Goal: Task Accomplishment & Management: Complete application form

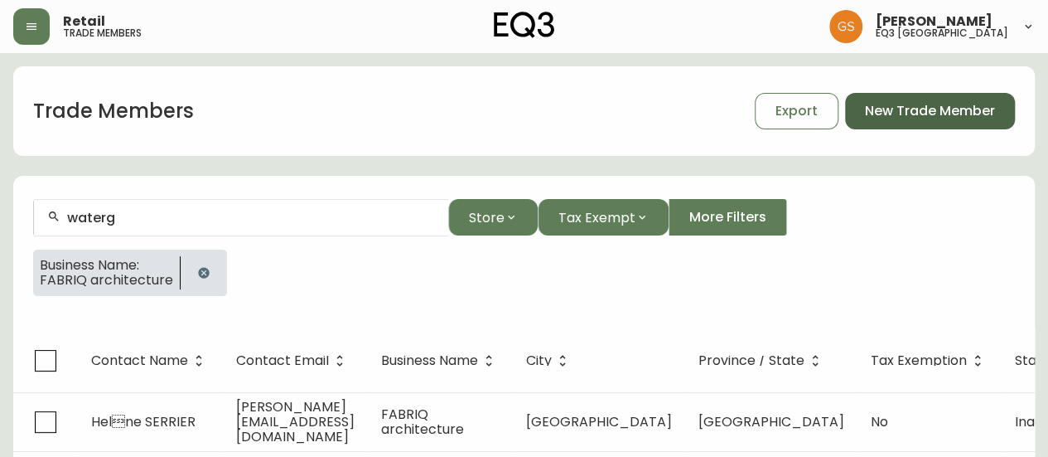
click at [897, 102] on span "New Trade Member" at bounding box center [930, 111] width 130 height 18
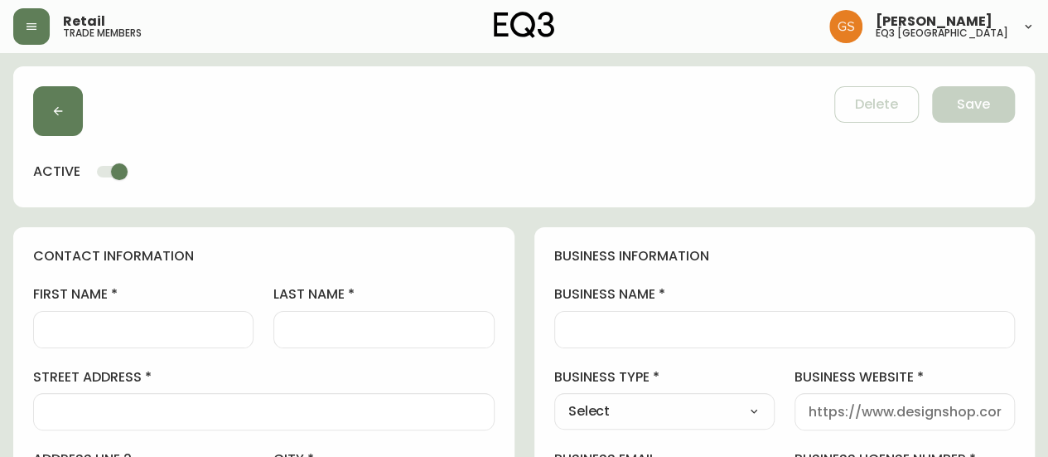
click at [144, 311] on div at bounding box center [143, 329] width 220 height 37
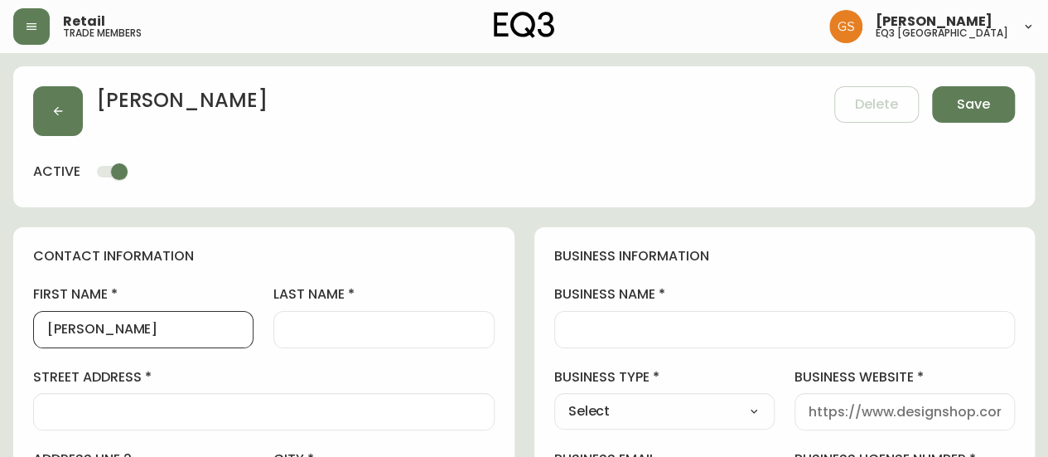
type input "[PERSON_NAME]"
click at [313, 329] on input "last name" at bounding box center [384, 330] width 192 height 16
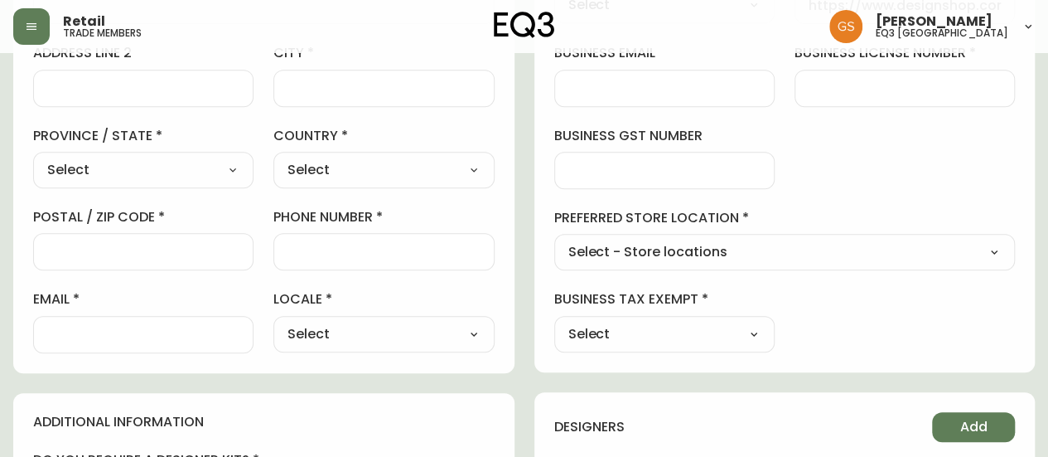
scroll to position [497, 0]
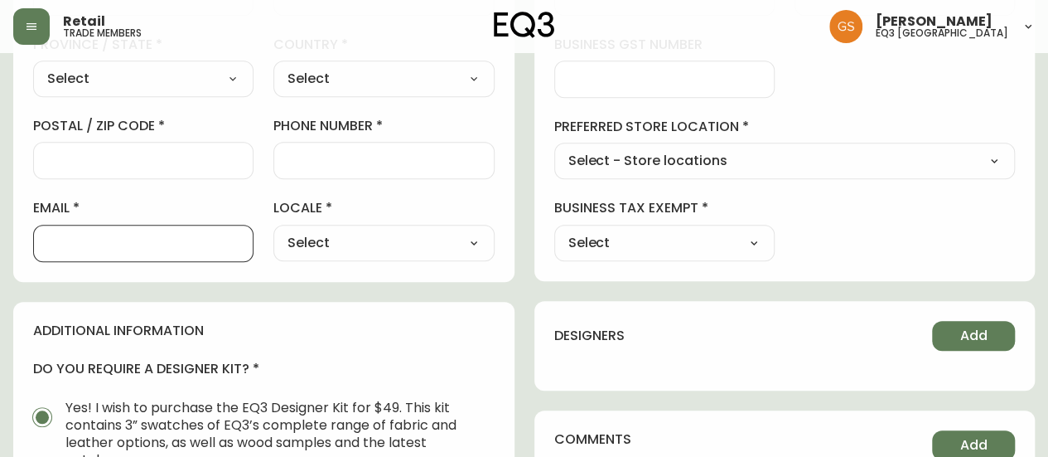
click at [181, 243] on input "email" at bounding box center [143, 243] width 192 height 16
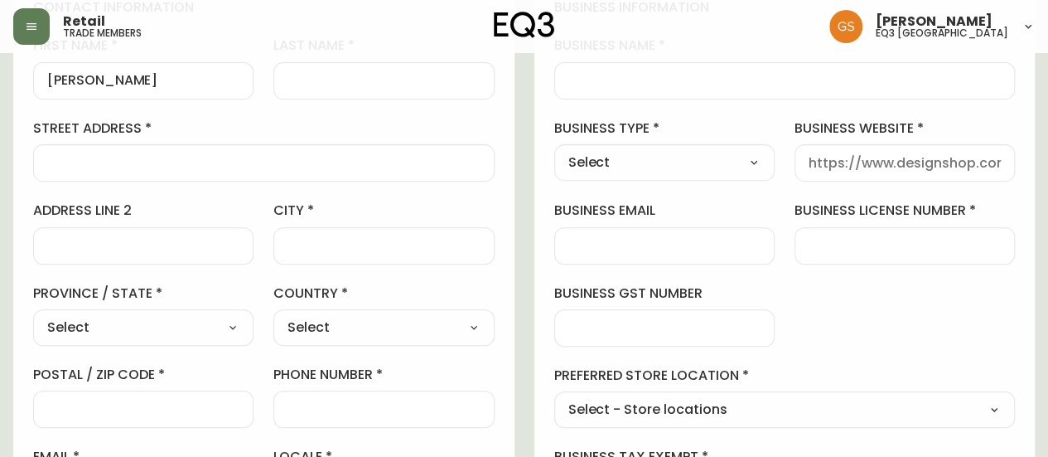
scroll to position [166, 0]
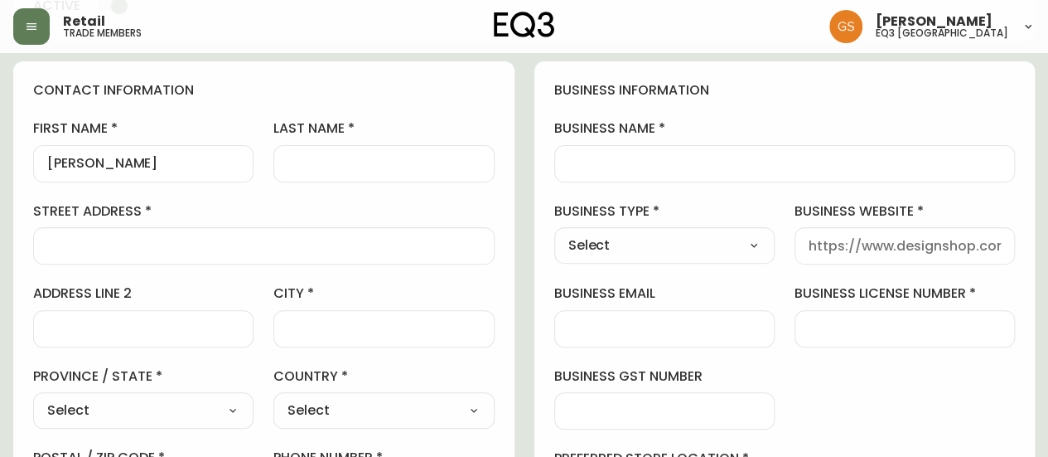
click at [797, 253] on div at bounding box center [905, 245] width 220 height 37
drag, startPoint x: 804, startPoint y: 254, endPoint x: 986, endPoint y: 250, distance: 181.5
click at [1026, 252] on div "business information business name business type Select Select Interior Designe…" at bounding box center [785, 336] width 501 height 551
click at [827, 245] on input "business website" at bounding box center [905, 246] width 192 height 16
paste input "[URL][DOMAIN_NAME]"
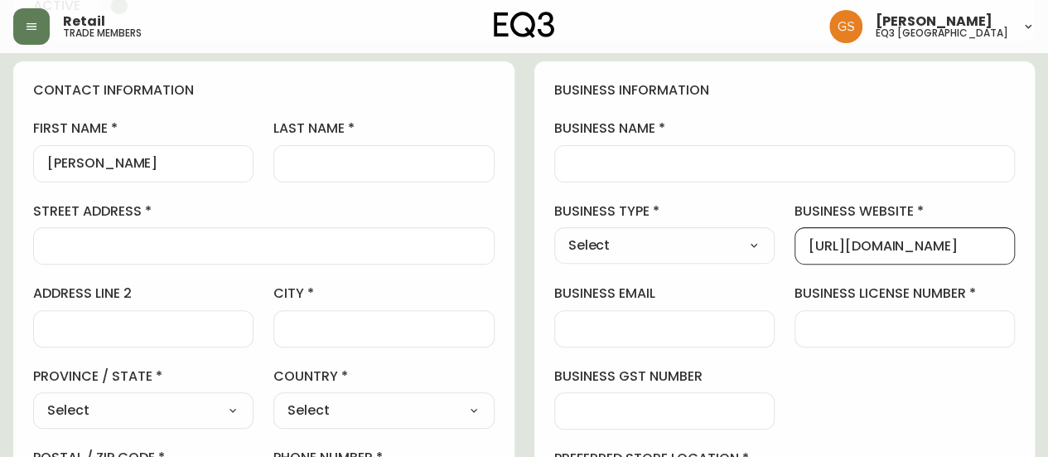
scroll to position [0, 16]
type input "[URL][DOMAIN_NAME]"
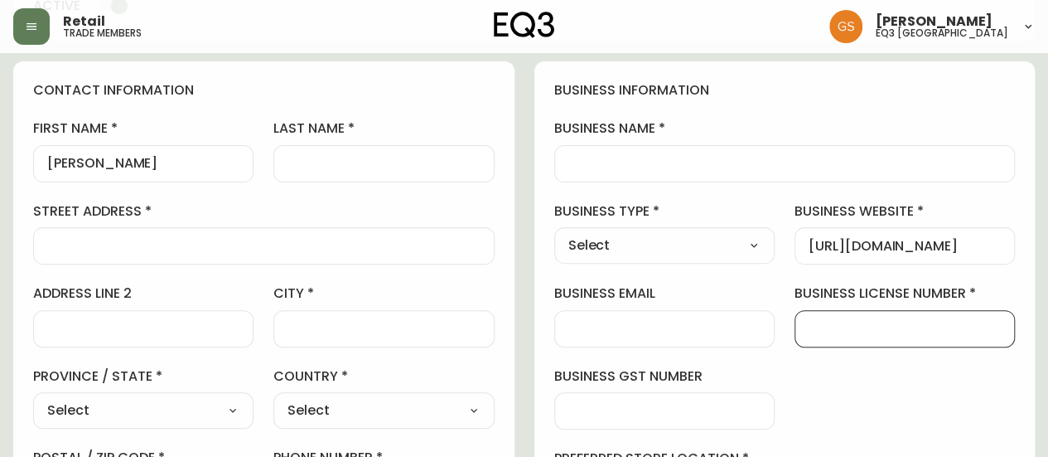
click at [840, 322] on input "business license number" at bounding box center [905, 329] width 192 height 16
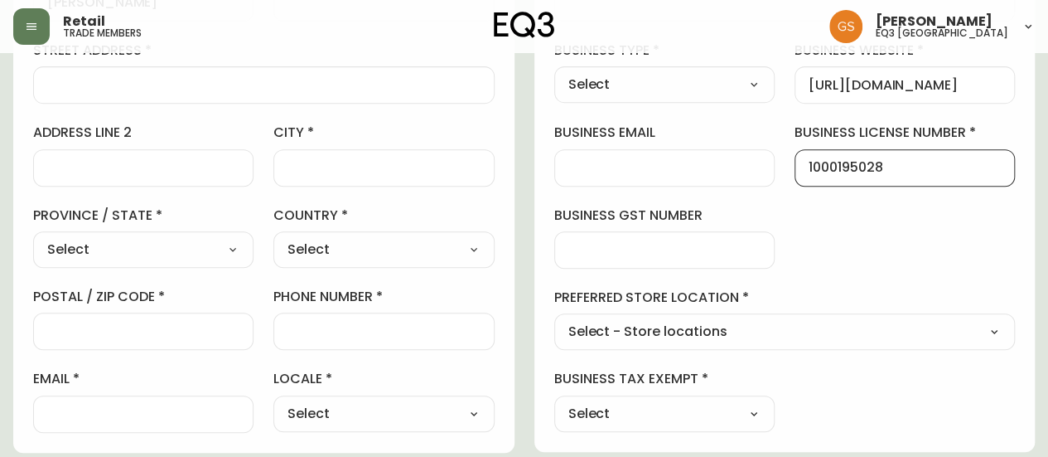
scroll to position [332, 0]
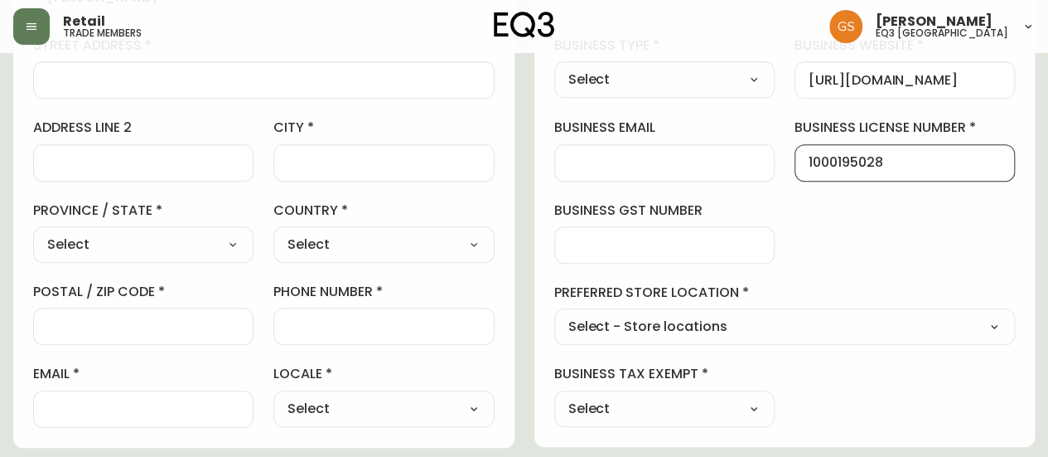
type input "1000195028"
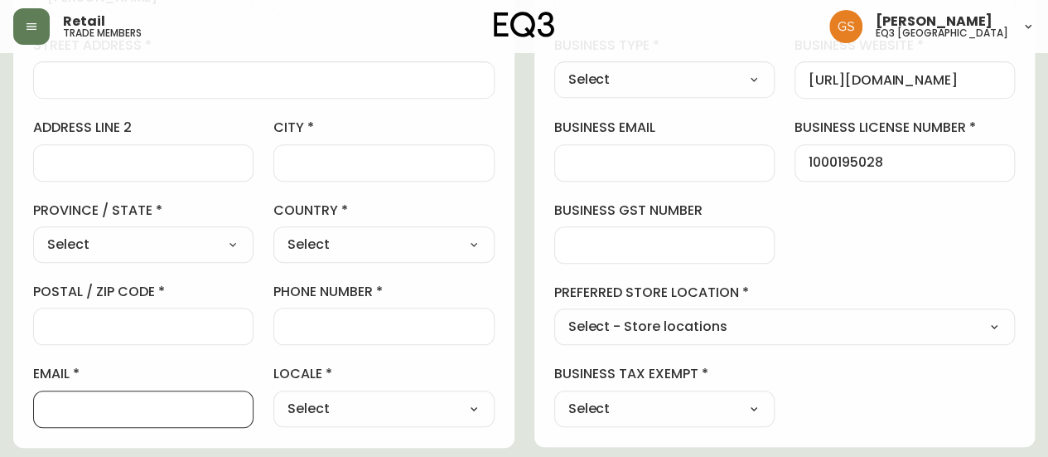
click at [156, 411] on input "email" at bounding box center [143, 409] width 192 height 16
type input "[EMAIL_ADDRESS][DOMAIN_NAME]"
click at [331, 398] on select "Select CA_EN [GEOGRAPHIC_DATA] US_EN" at bounding box center [384, 408] width 220 height 25
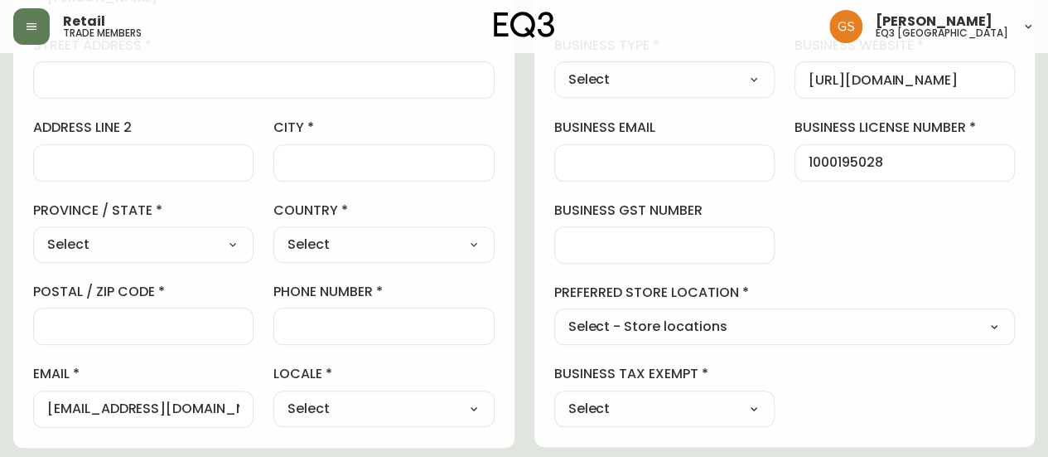
select select "CA_EN"
click at [274, 396] on select "Select CA_EN [GEOGRAPHIC_DATA] US_EN" at bounding box center [384, 408] width 220 height 25
type input "CA_EN"
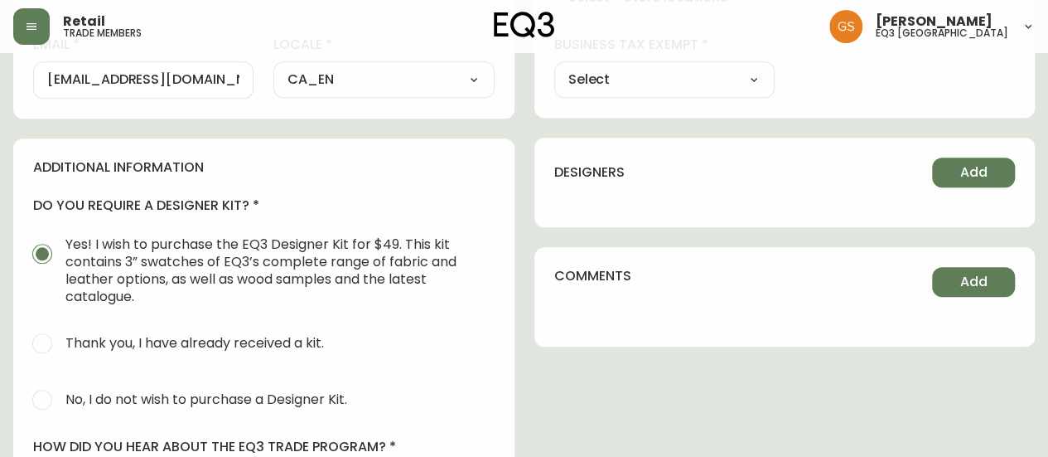
scroll to position [663, 0]
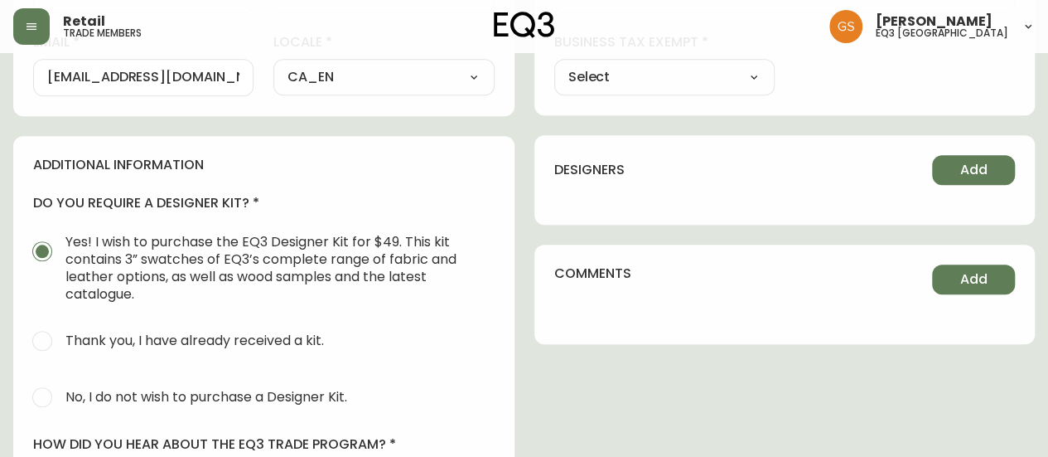
click at [33, 406] on input "No, I do not wish to purchase a Designer Kit." at bounding box center [42, 397] width 36 height 36
radio input "true"
radio input "false"
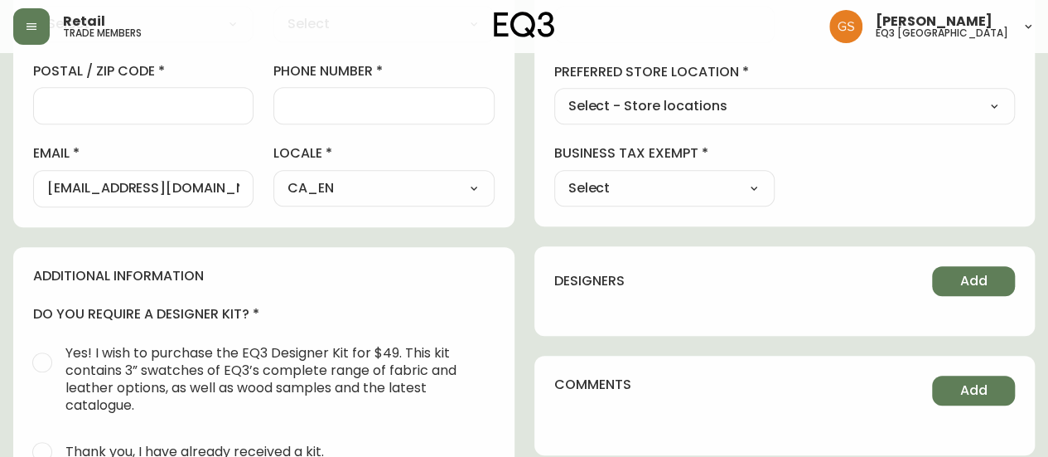
scroll to position [414, 0]
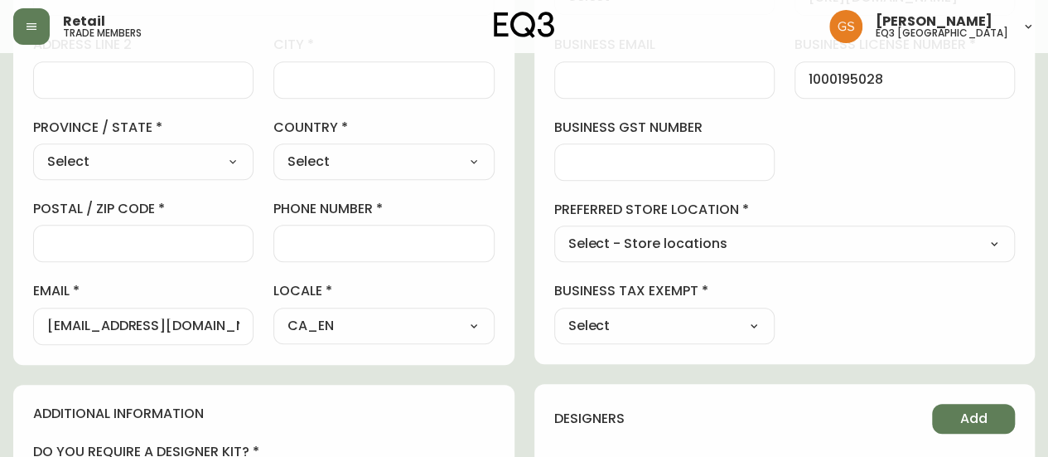
click at [333, 233] on div at bounding box center [384, 243] width 220 height 37
type input "6478183167"
click at [201, 248] on input "postal / zip code" at bounding box center [143, 243] width 192 height 16
click at [206, 230] on div "l9h5e1" at bounding box center [143, 243] width 220 height 37
type input "l"
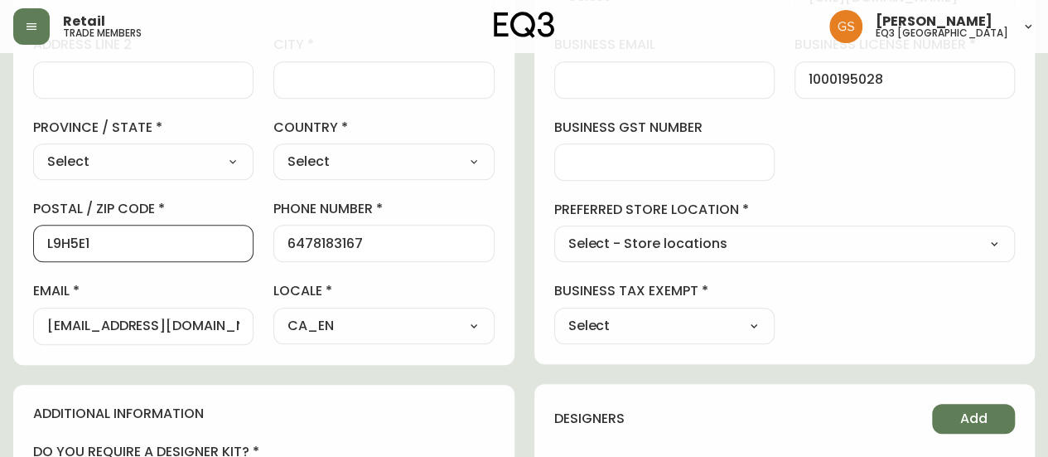
type input "L9H5E1"
click at [244, 288] on label "email" at bounding box center [143, 291] width 220 height 18
click at [240, 318] on input "[EMAIL_ADDRESS][DOMAIN_NAME]" at bounding box center [143, 326] width 192 height 16
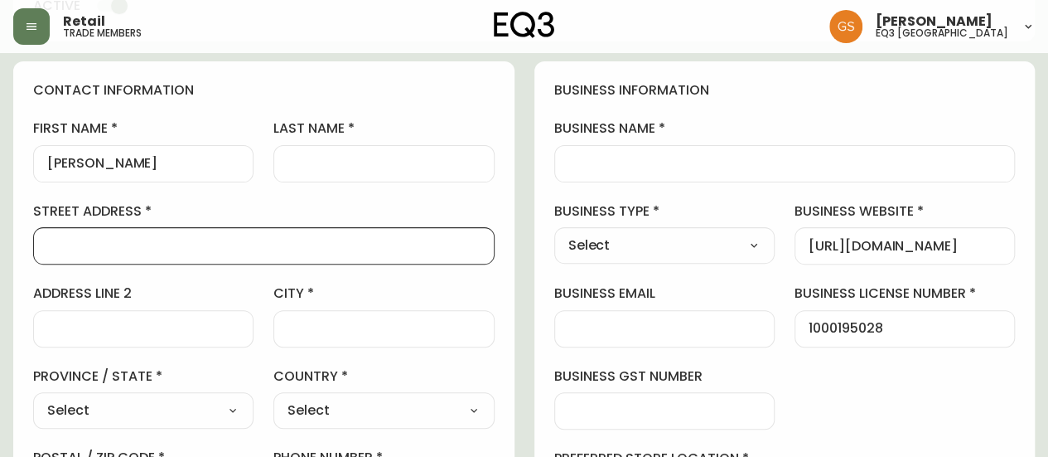
scroll to position [0, 0]
click at [200, 238] on input "street address" at bounding box center [263, 246] width 433 height 16
type input "[STREET_ADDRESS]"
click at [327, 316] on div at bounding box center [384, 328] width 220 height 37
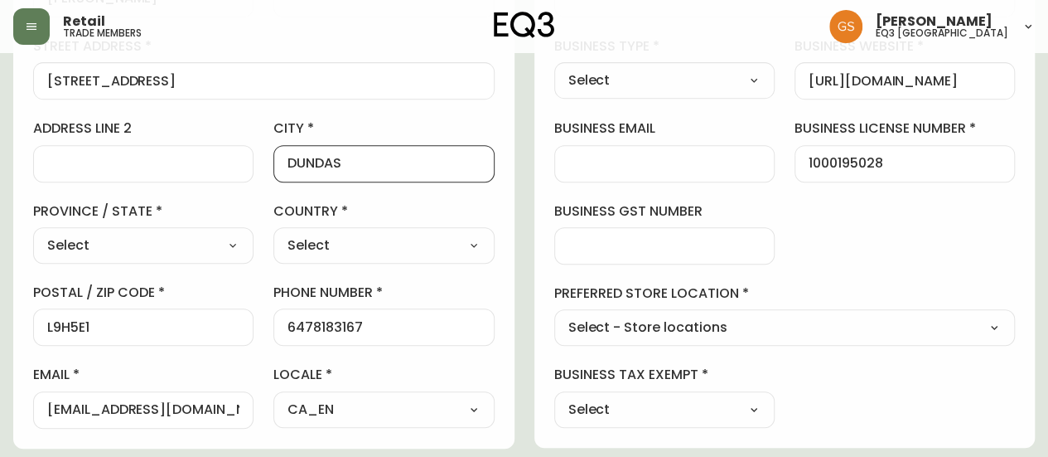
scroll to position [332, 0]
type input "DUNDAS"
click at [361, 248] on select "Select [GEOGRAPHIC_DATA] [GEOGRAPHIC_DATA]" at bounding box center [384, 244] width 220 height 25
select select "CA"
click at [274, 232] on select "Select [GEOGRAPHIC_DATA] [GEOGRAPHIC_DATA]" at bounding box center [384, 244] width 220 height 25
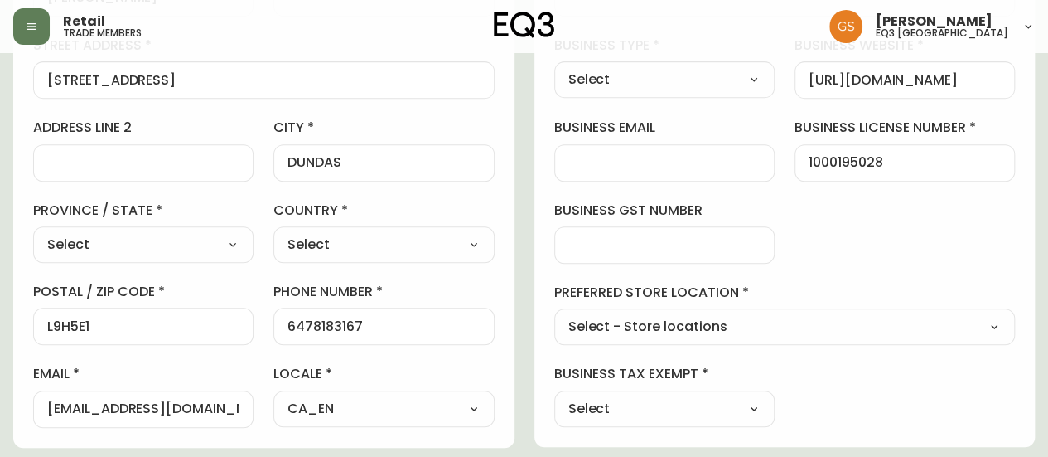
type input "[GEOGRAPHIC_DATA]"
click at [239, 238] on select "Select [GEOGRAPHIC_DATA] [GEOGRAPHIC_DATA] [GEOGRAPHIC_DATA] [GEOGRAPHIC_DATA] …" at bounding box center [143, 244] width 220 height 25
select select "ON"
click at [33, 232] on select "Select [GEOGRAPHIC_DATA] [GEOGRAPHIC_DATA] [GEOGRAPHIC_DATA] [GEOGRAPHIC_DATA] …" at bounding box center [143, 244] width 220 height 25
type input "[GEOGRAPHIC_DATA]"
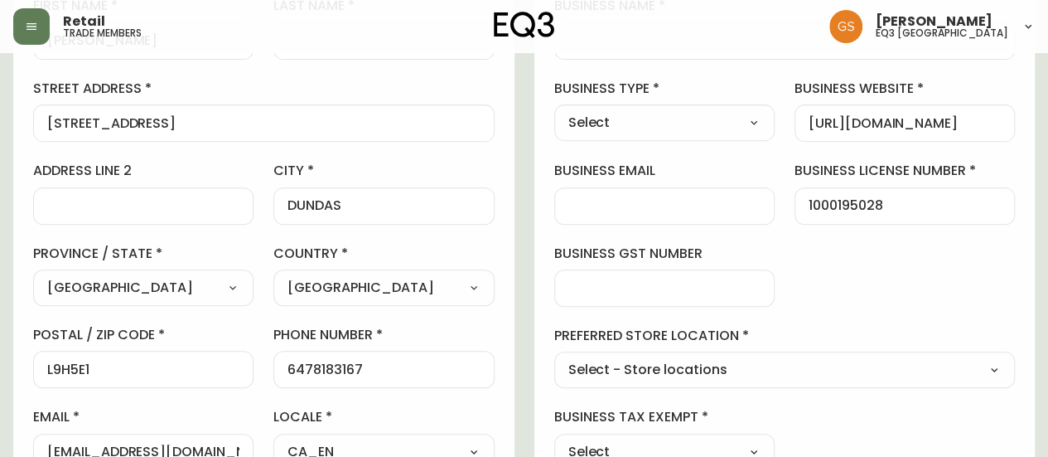
scroll to position [454, 0]
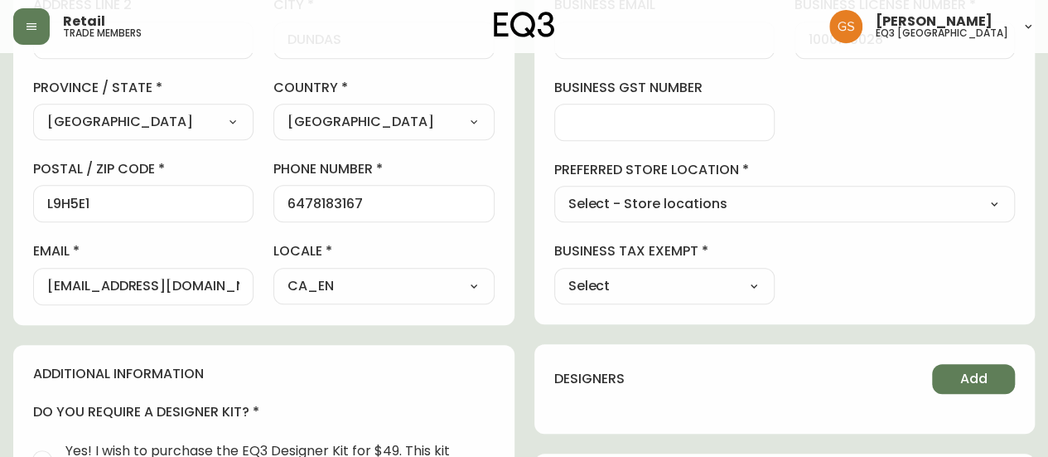
click at [764, 208] on select "Select - Store locations EQ3 [GEOGRAPHIC_DATA] EQ3 [GEOGRAPHIC_DATA] [GEOGRAPHI…" at bounding box center [785, 204] width 462 height 25
select select "cjw10z96q005b6gs00r6w7pwt"
click at [554, 192] on select "Select - Store locations EQ3 [GEOGRAPHIC_DATA] EQ3 [GEOGRAPHIC_DATA] [GEOGRAPHI…" at bounding box center [785, 204] width 462 height 25
type input "EQ3 [GEOGRAPHIC_DATA]"
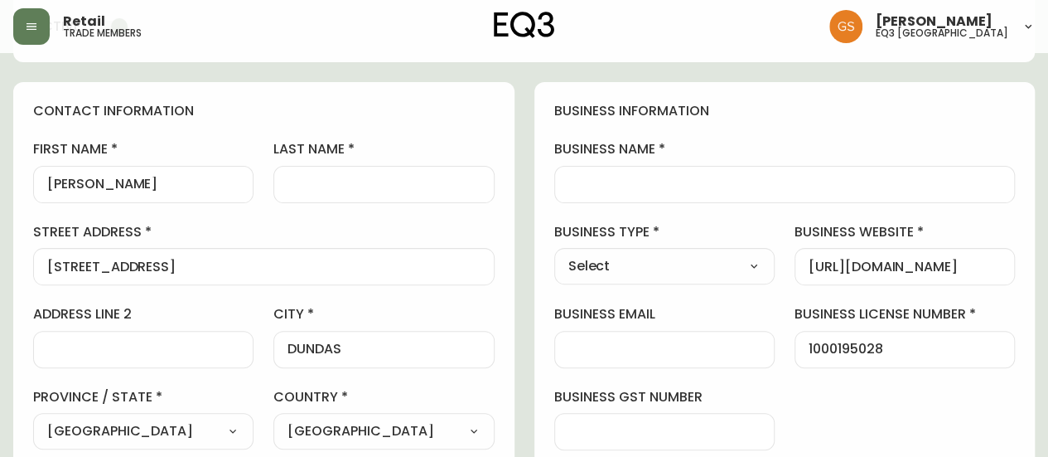
scroll to position [123, 0]
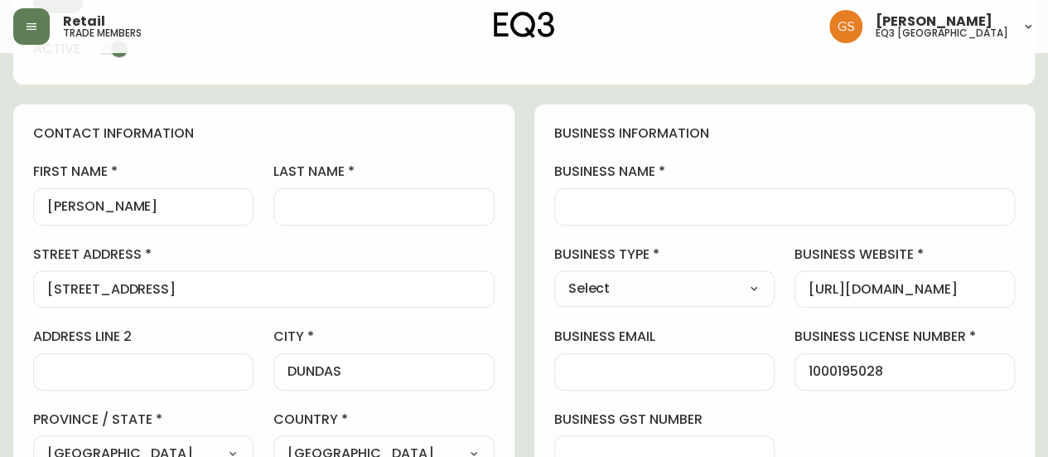
click at [391, 201] on input "last name" at bounding box center [384, 207] width 192 height 16
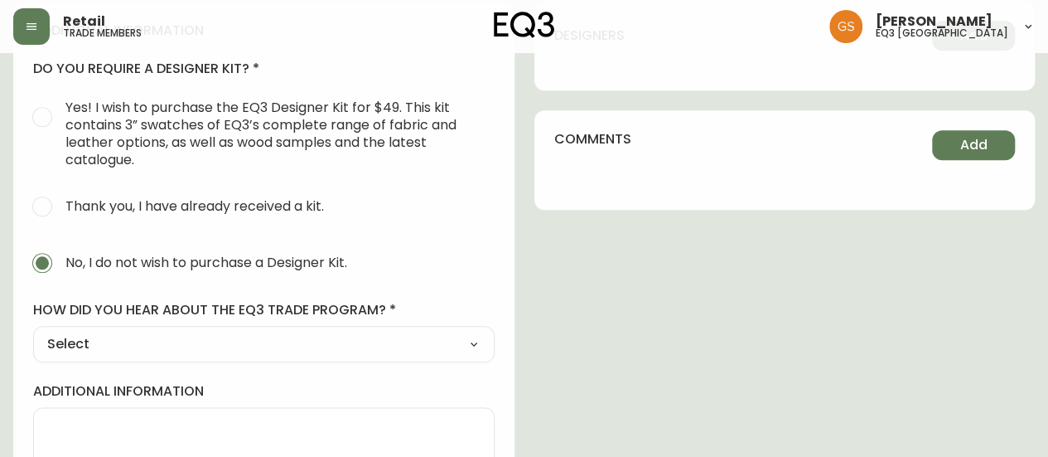
scroll to position [869, 0]
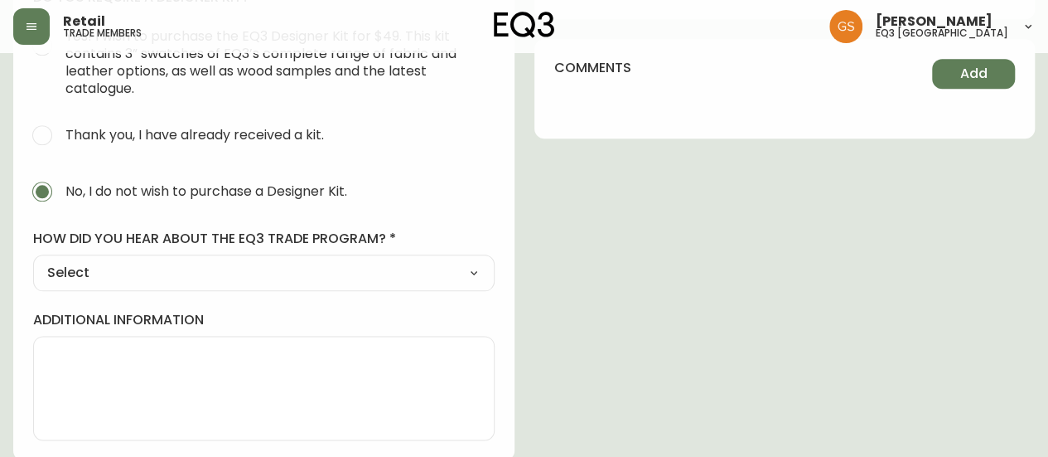
type input "S[PERSON_NAME]"
click at [350, 264] on select "Select Social Media Advertisement Trade Show Outreach from a Trade Rep Other" at bounding box center [264, 272] width 462 height 25
select select "Other"
click at [33, 260] on select "Select Social Media Advertisement Trade Show Outreach from a Trade Rep Other" at bounding box center [264, 272] width 462 height 25
type input "Other"
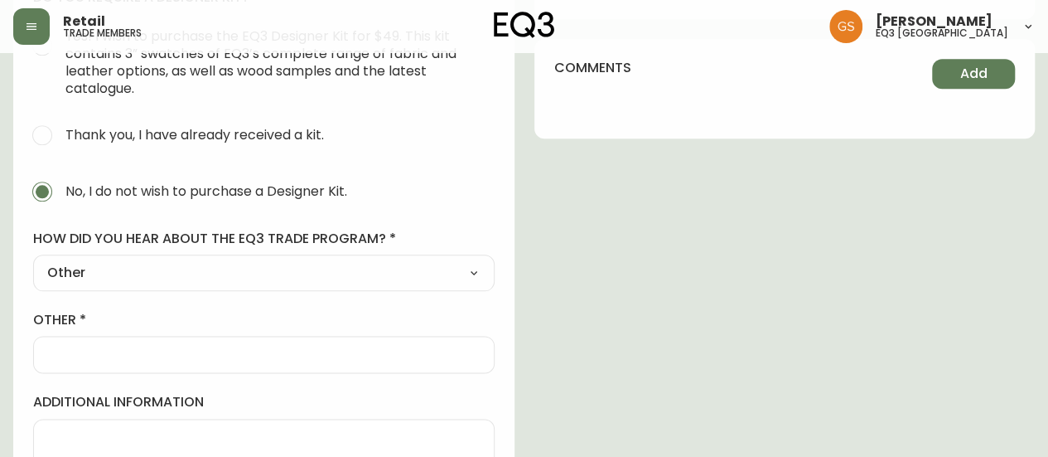
click at [248, 361] on div at bounding box center [264, 354] width 462 height 37
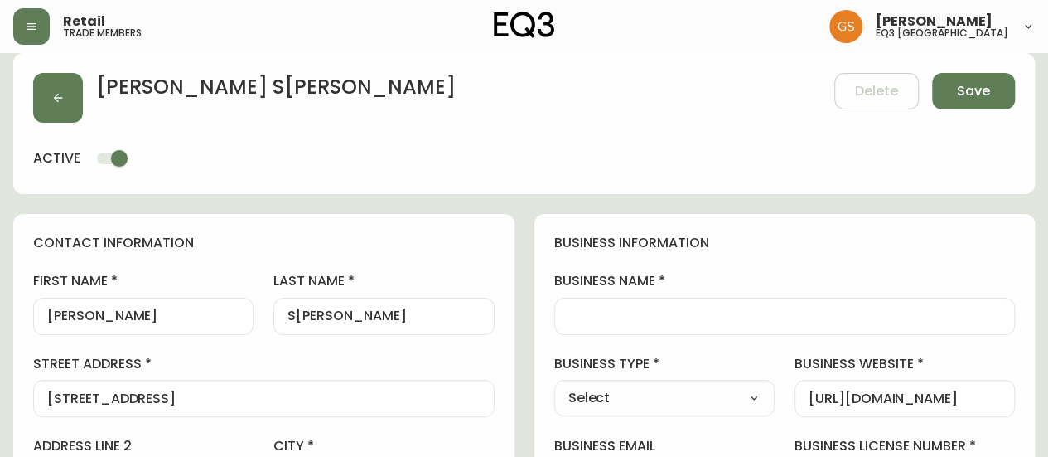
scroll to position [0, 0]
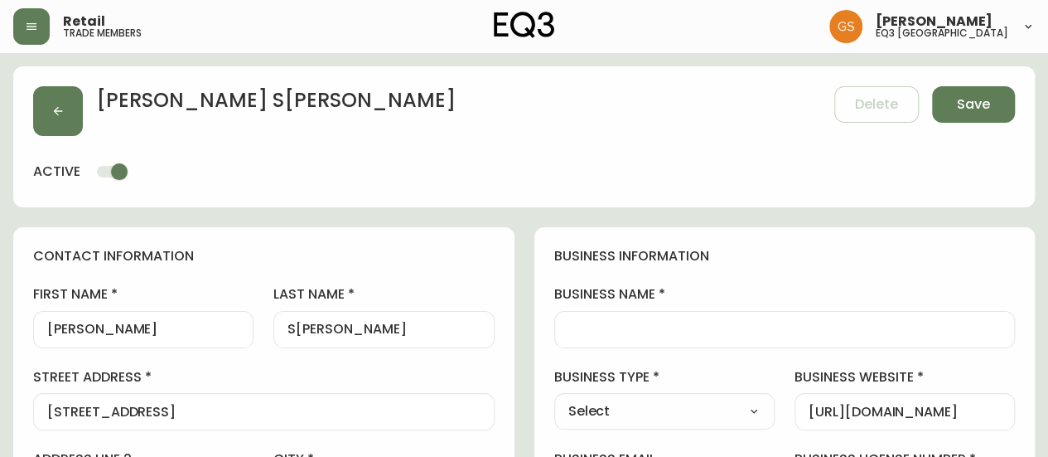
type input "in store"
click at [679, 327] on input "business name" at bounding box center [785, 330] width 433 height 16
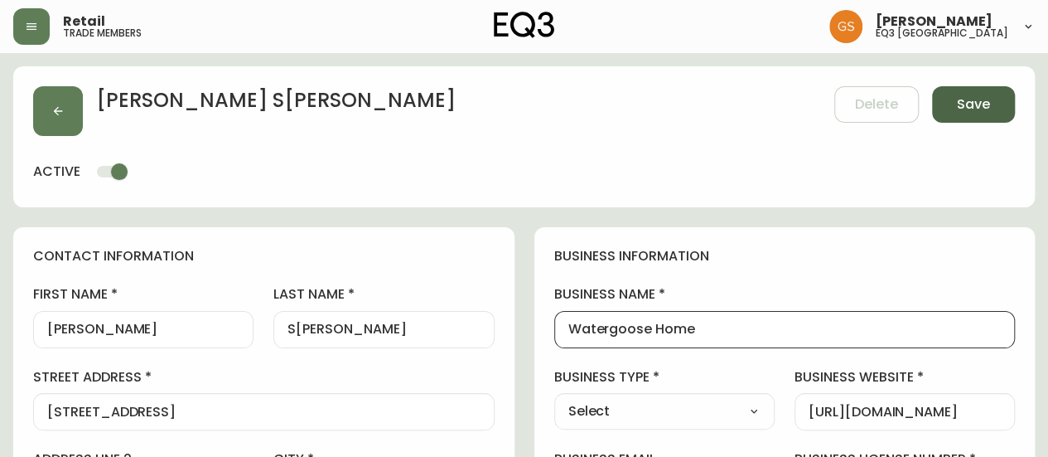
type input "Watergoose Home"
click at [979, 97] on span "Save" at bounding box center [973, 104] width 33 height 18
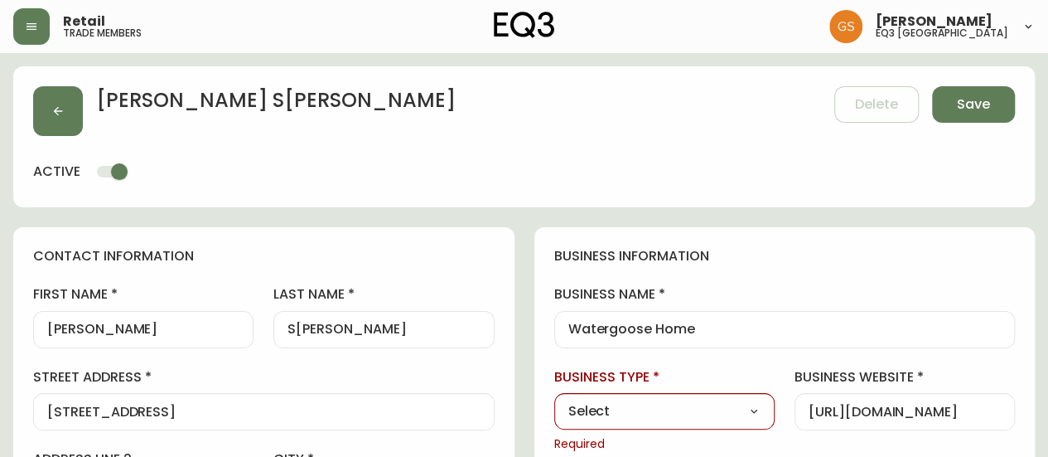
click at [741, 399] on select "Select Interior Designer Architect Home Builder Contractor Real Estate Agent Ho…" at bounding box center [664, 411] width 220 height 25
select select "Interior Designer"
click at [554, 399] on select "Select Interior Designer Architect Home Builder Contractor Real Estate Agent Ho…" at bounding box center [664, 411] width 220 height 25
type input "Interior Designer"
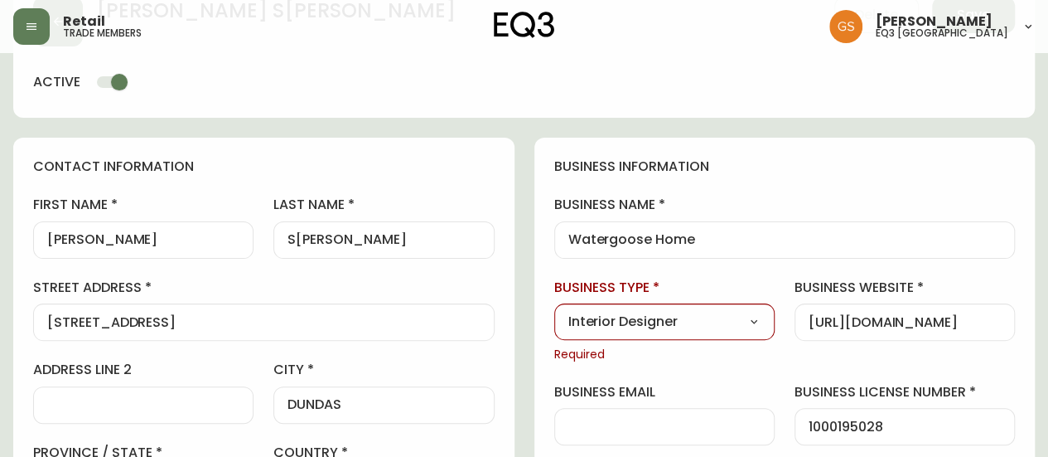
scroll to position [166, 0]
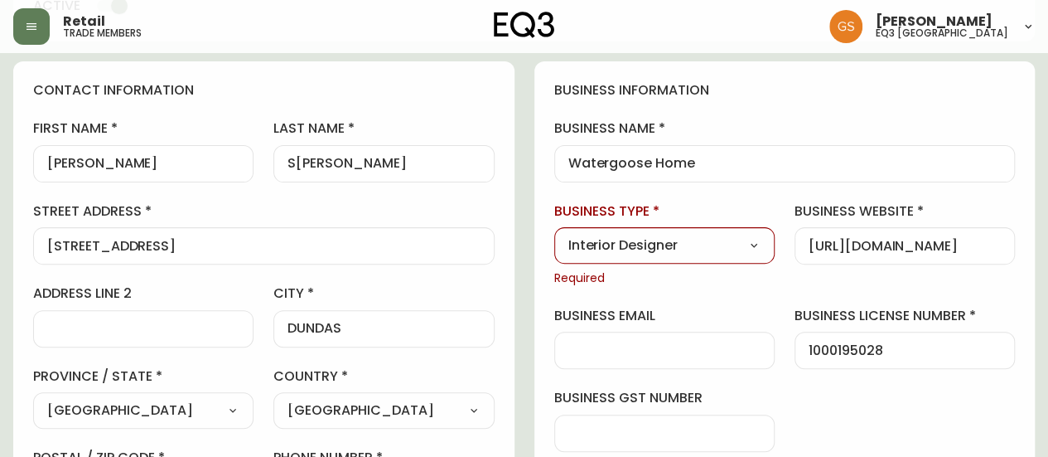
click at [748, 239] on select "Select Interior Designer Architect Home Builder Contractor Real Estate Agent Ho…" at bounding box center [664, 245] width 220 height 25
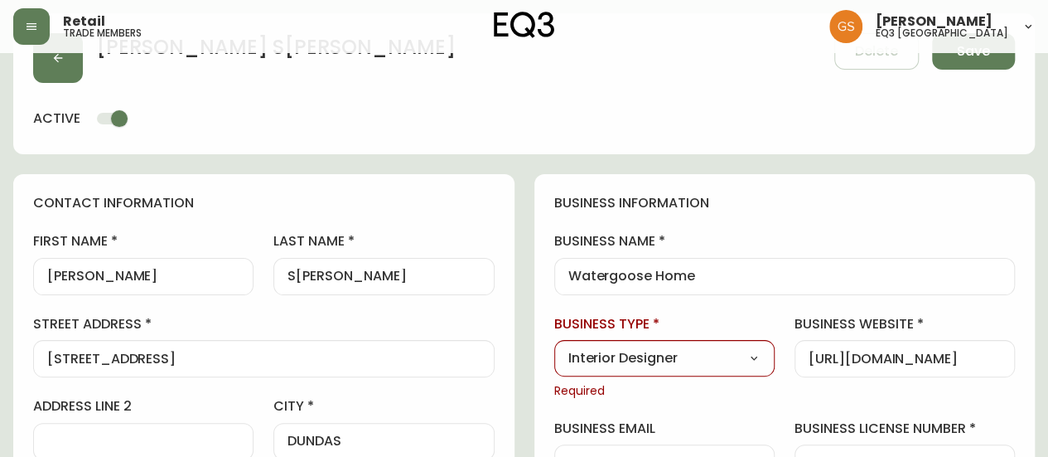
scroll to position [0, 0]
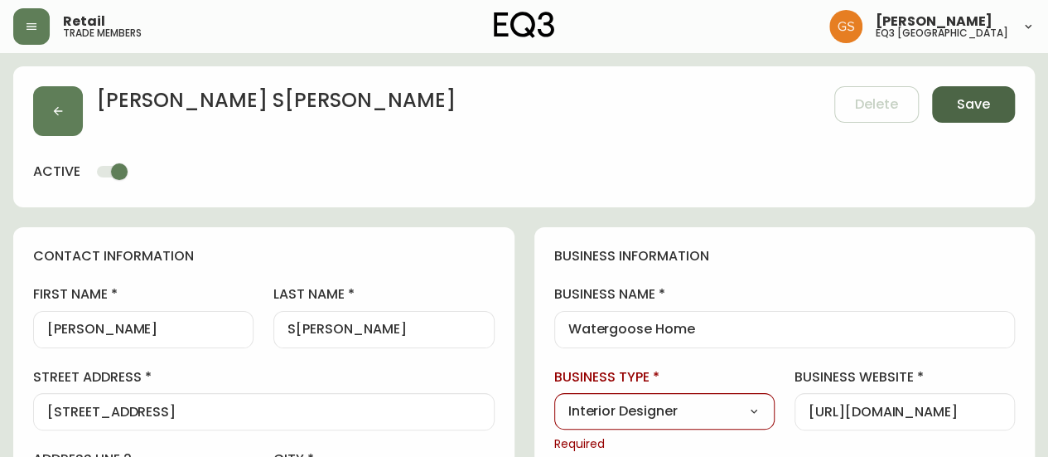
click at [978, 96] on span "Save" at bounding box center [973, 104] width 33 height 18
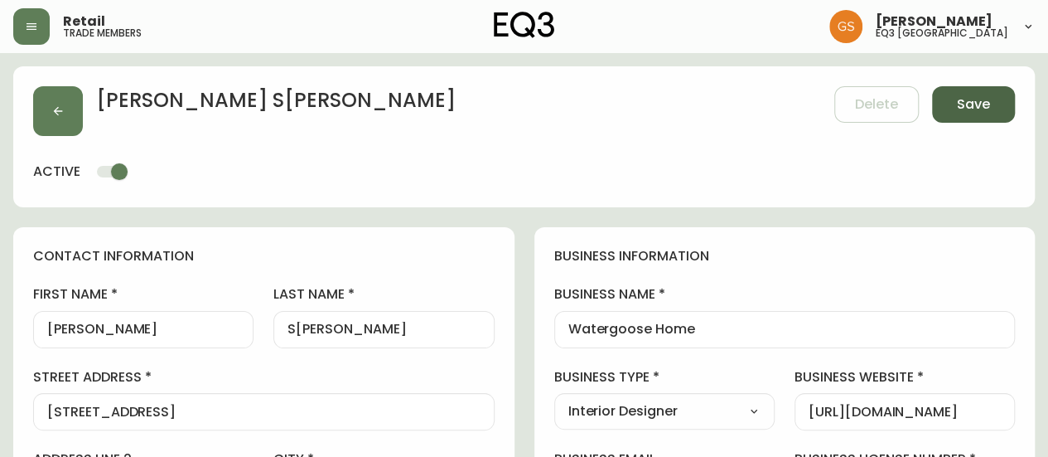
click at [969, 98] on span "Save" at bounding box center [973, 104] width 33 height 18
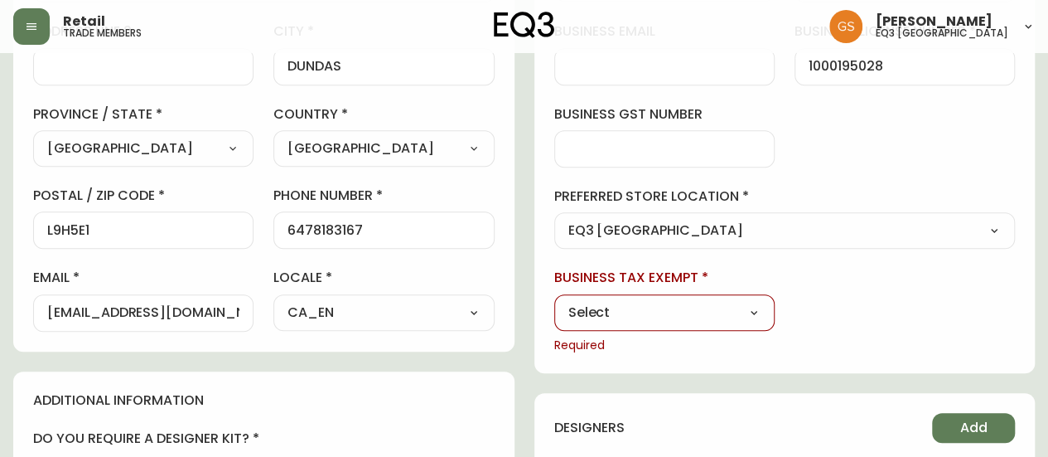
scroll to position [497, 0]
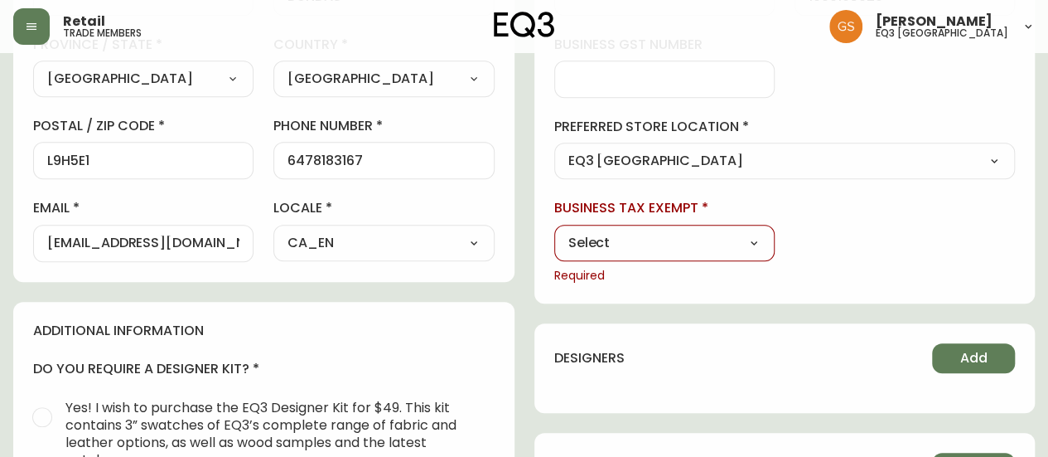
click at [762, 238] on select "Select Yes No" at bounding box center [664, 242] width 220 height 25
select select "false"
click at [554, 230] on select "Select Yes No" at bounding box center [664, 242] width 220 height 25
type input "No"
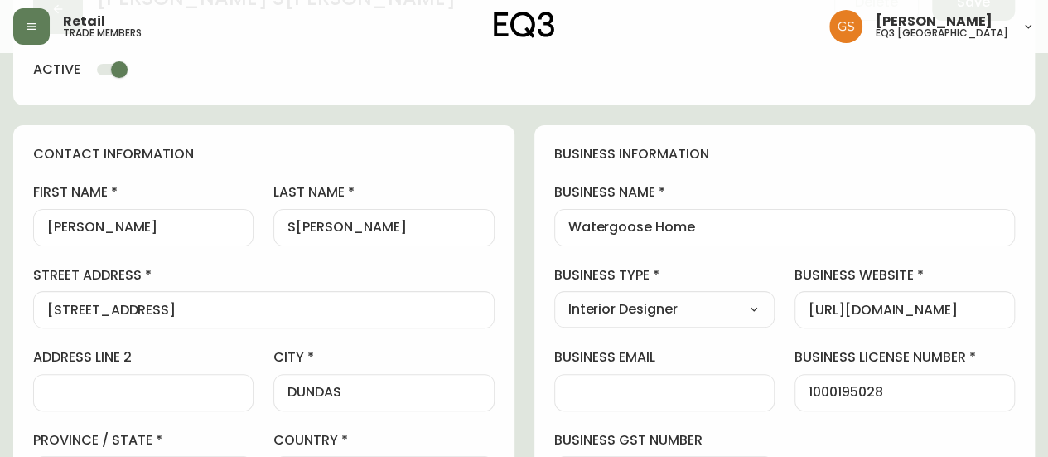
scroll to position [0, 0]
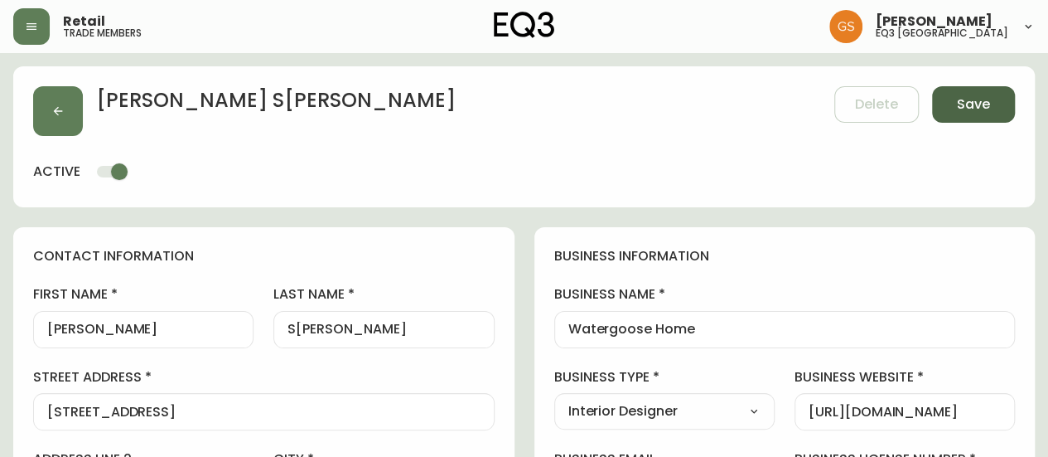
click at [976, 88] on button "Save" at bounding box center [973, 104] width 83 height 36
type input "[PHONE_NUMBER]"
type input "Other"
select select "Other"
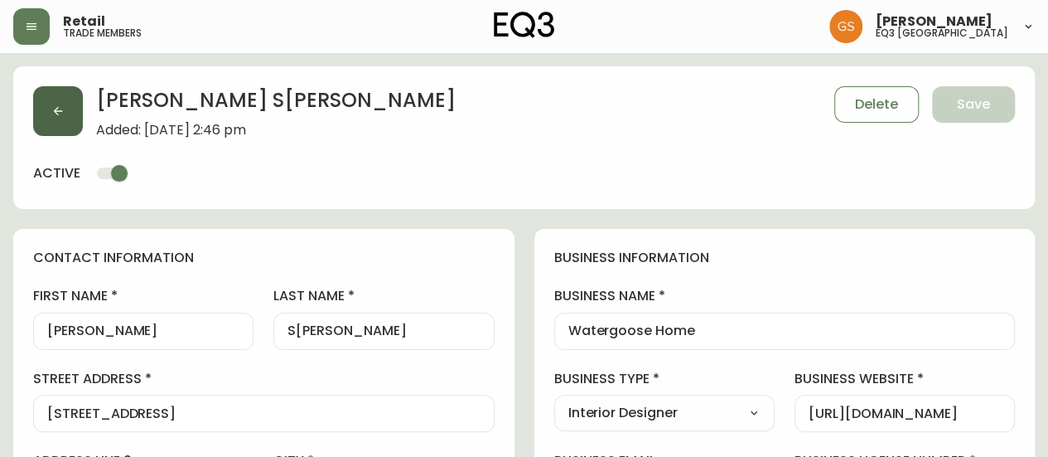
click at [48, 103] on button "button" at bounding box center [58, 111] width 50 height 50
